Goal: Obtain resource: Download file/media

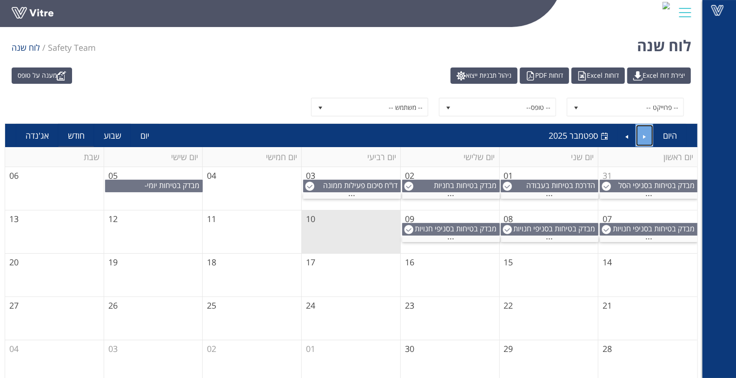
click at [647, 138] on link "Previous" at bounding box center [645, 135] width 18 height 21
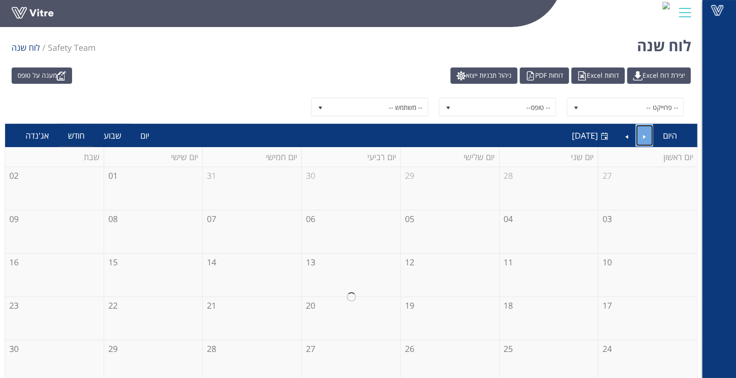
click at [647, 138] on link "Previous" at bounding box center [645, 135] width 18 height 21
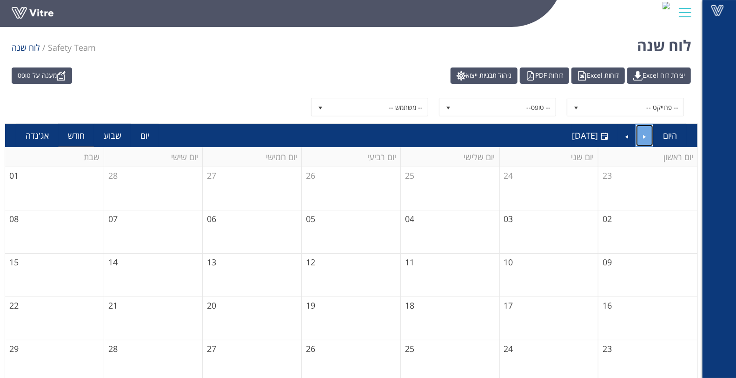
click at [647, 138] on link "Previous" at bounding box center [645, 135] width 18 height 21
click at [397, 97] on div "-- פרוייקט -- -- טופס-- -- משתמש --" at bounding box center [352, 107] width 694 height 33
click at [397, 101] on span "-- משתמש --" at bounding box center [378, 107] width 100 height 17
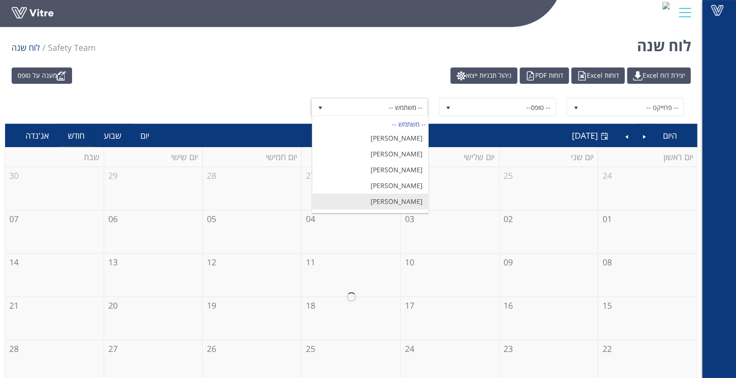
click at [400, 194] on li "[PERSON_NAME]" at bounding box center [371, 201] width 116 height 16
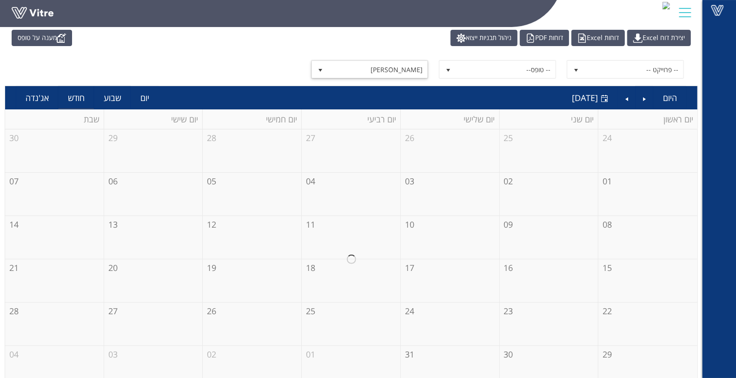
scroll to position [50, 0]
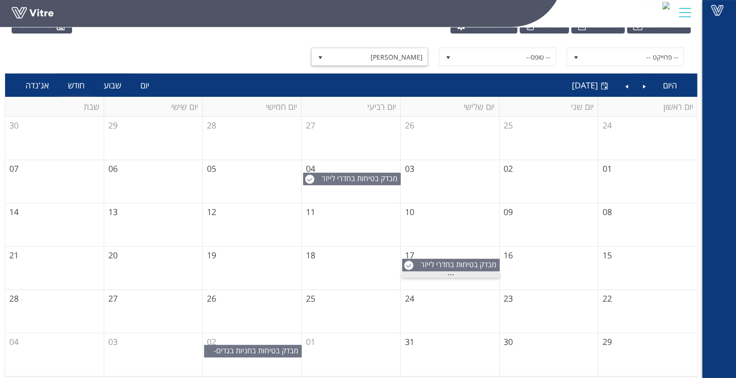
click at [449, 271] on span "..." at bounding box center [451, 272] width 7 height 10
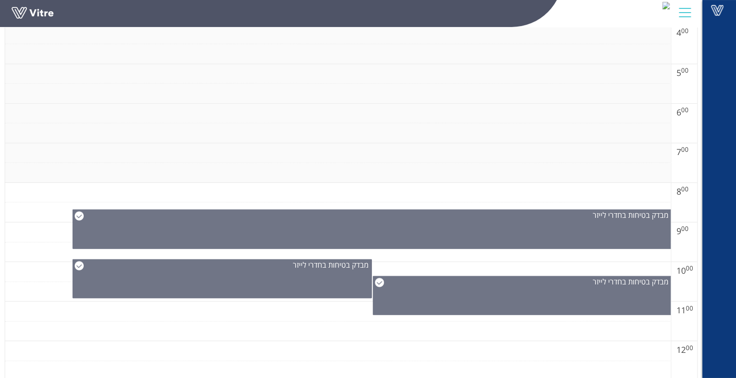
scroll to position [308, 0]
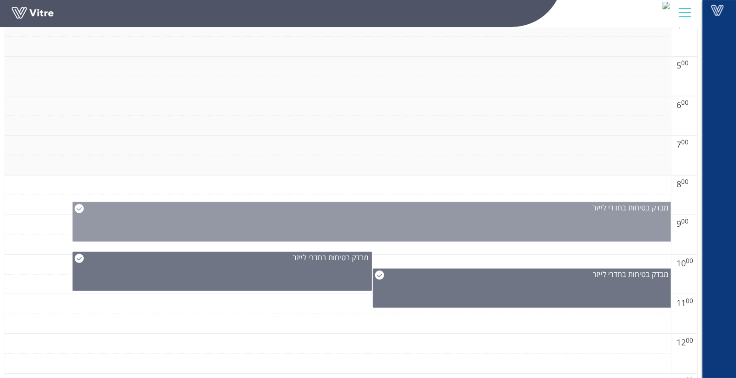
click at [449, 222] on div "מבדק בטיחות בחדרי לייזר" at bounding box center [373, 222] width 600 height 40
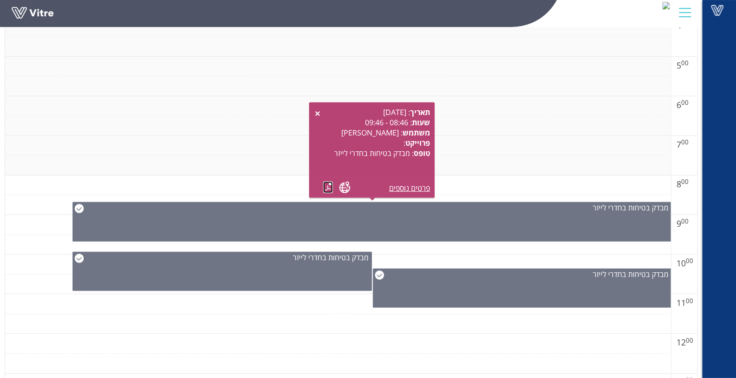
click at [327, 182] on link at bounding box center [328, 187] width 10 height 12
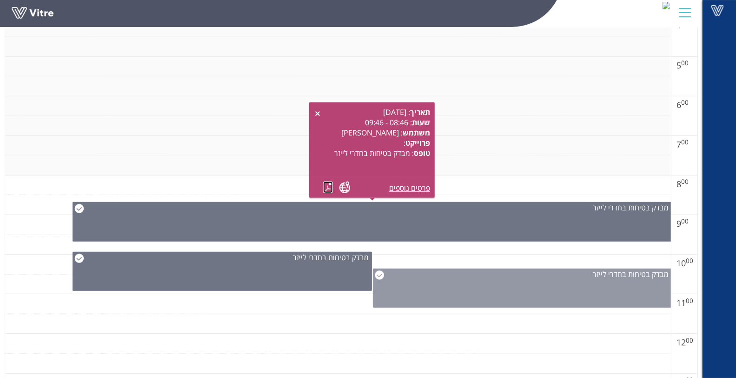
click at [473, 299] on div "מבדק בטיחות בחדרי לייזר" at bounding box center [522, 287] width 299 height 39
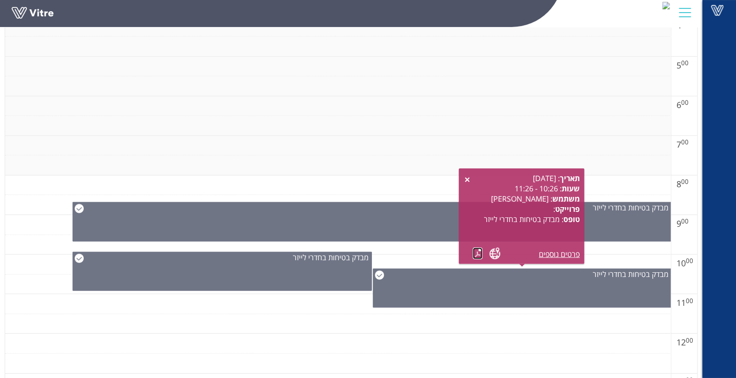
click at [474, 253] on link at bounding box center [478, 253] width 10 height 12
